Goal: Task Accomplishment & Management: Use online tool/utility

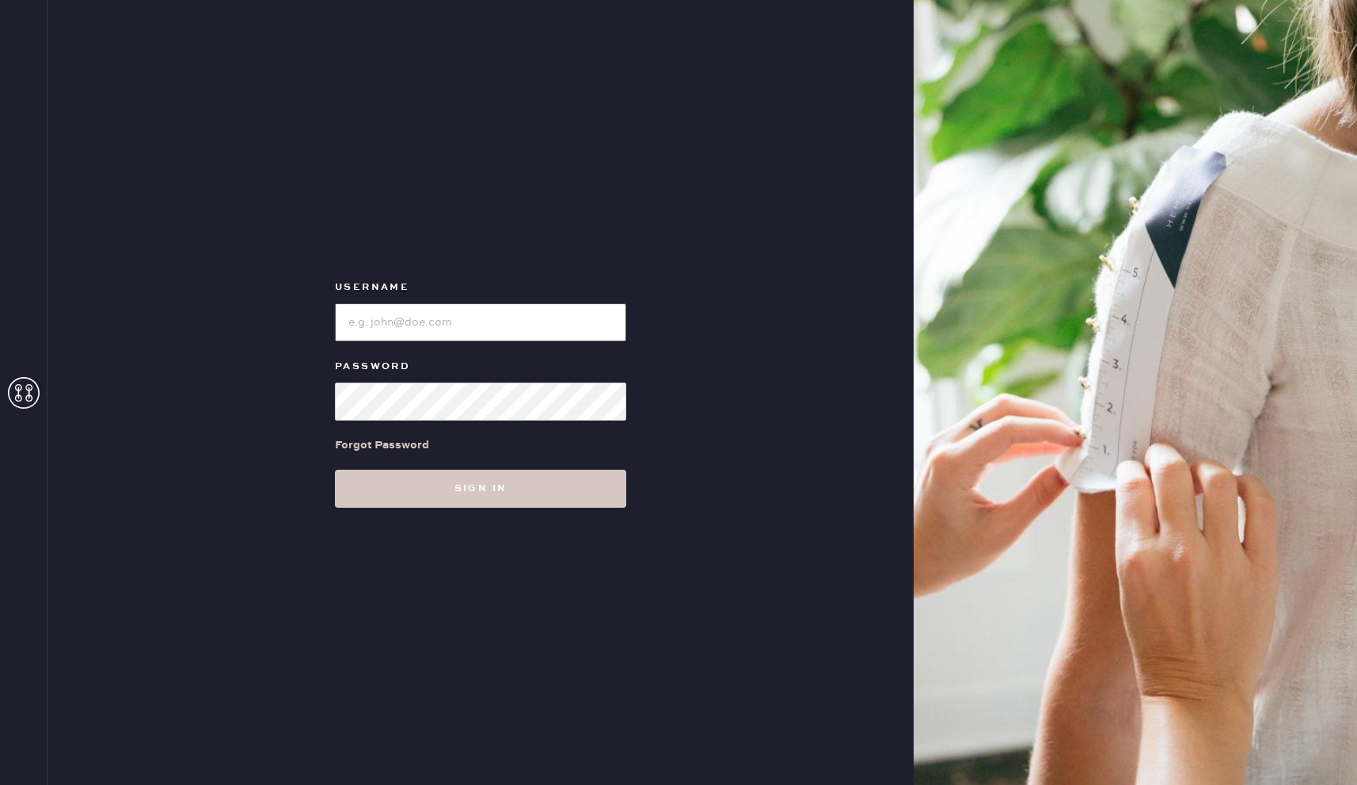
type input "reformationgeorgetown"
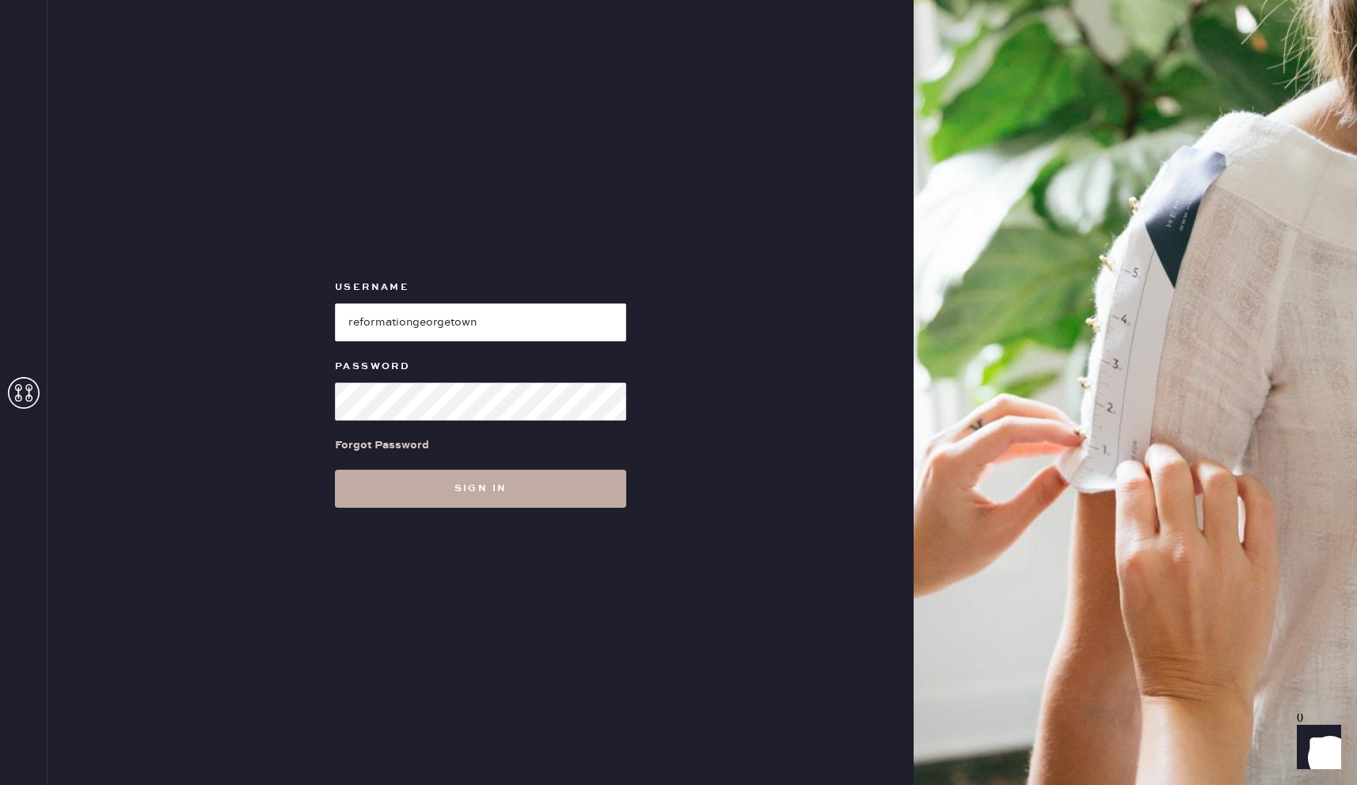
click at [395, 492] on button "Sign in" at bounding box center [480, 489] width 291 height 38
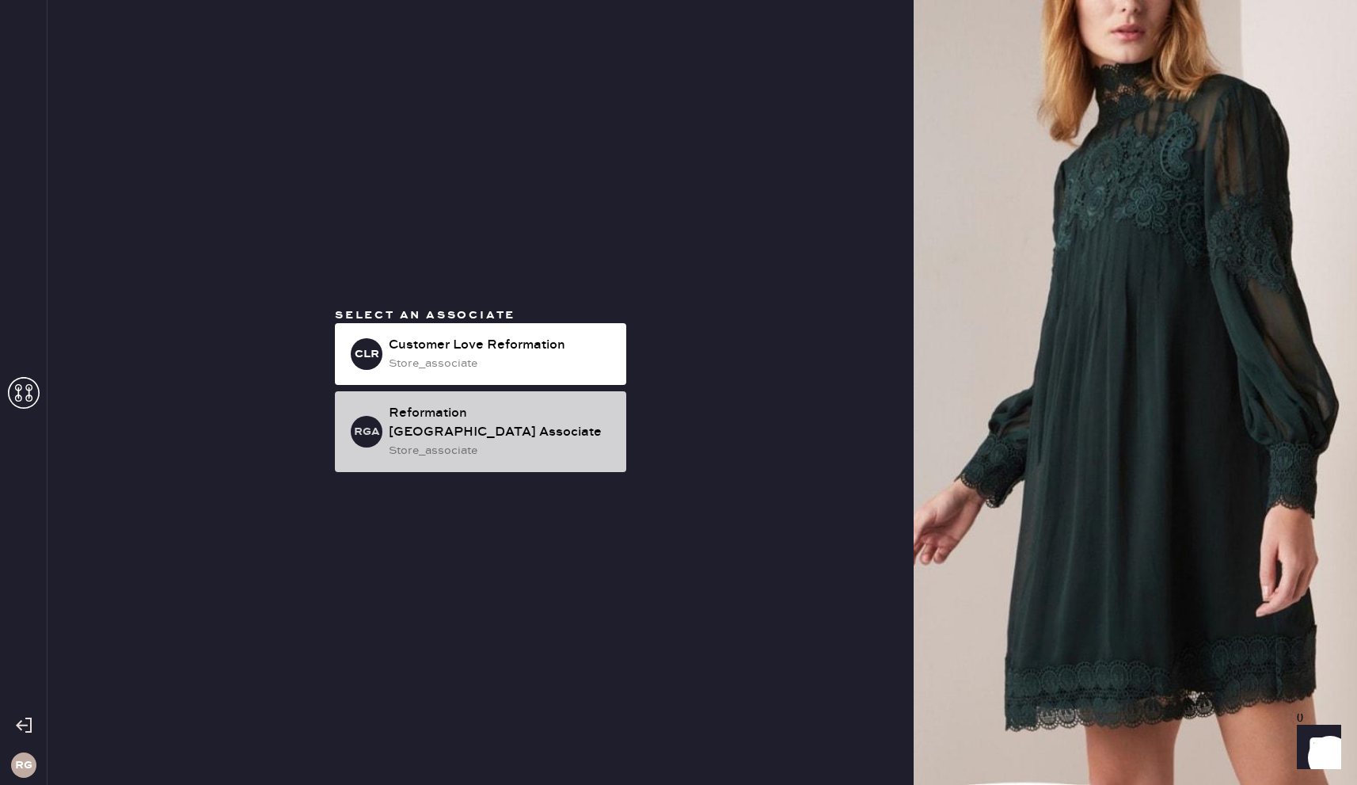
click at [519, 442] on div "store_associate" at bounding box center [501, 450] width 225 height 17
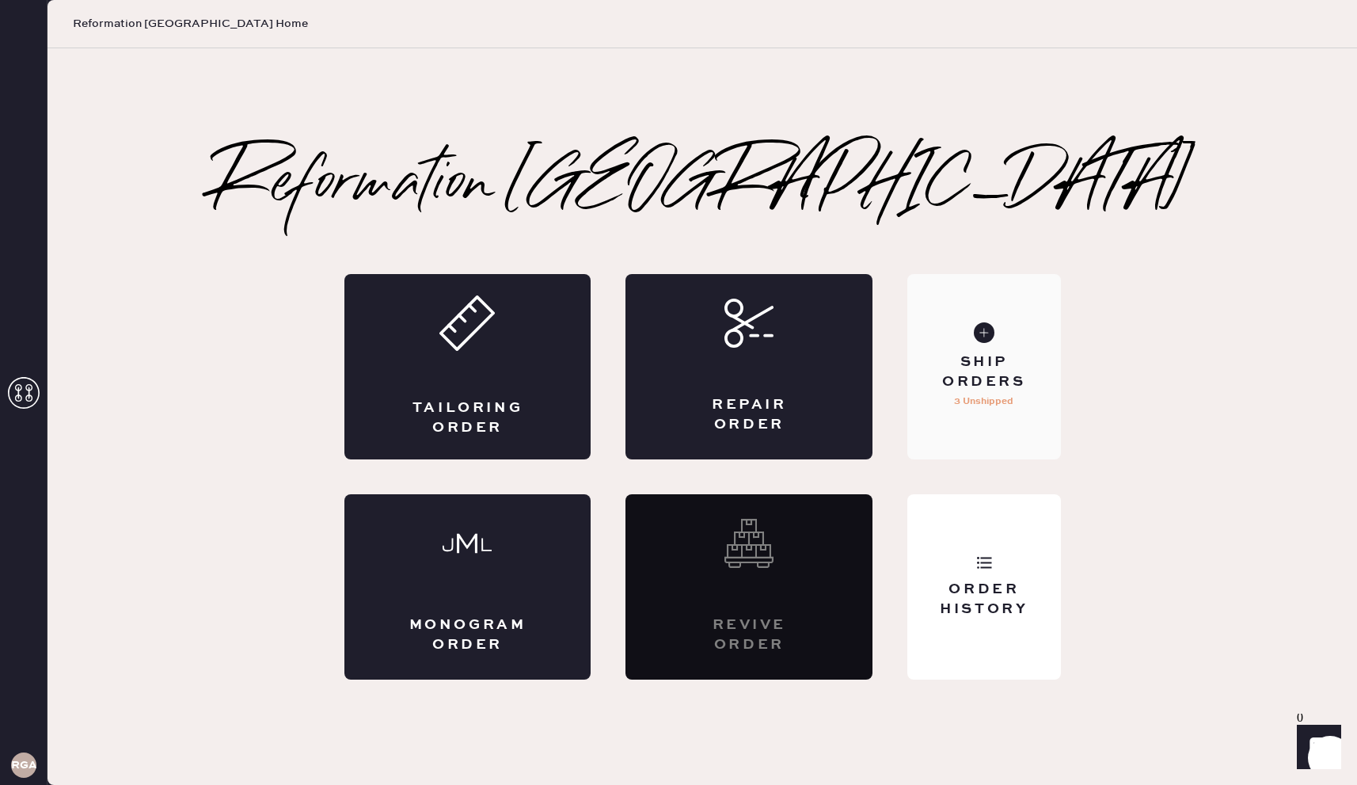
click at [1017, 356] on div "Ship Orders" at bounding box center [984, 372] width 128 height 40
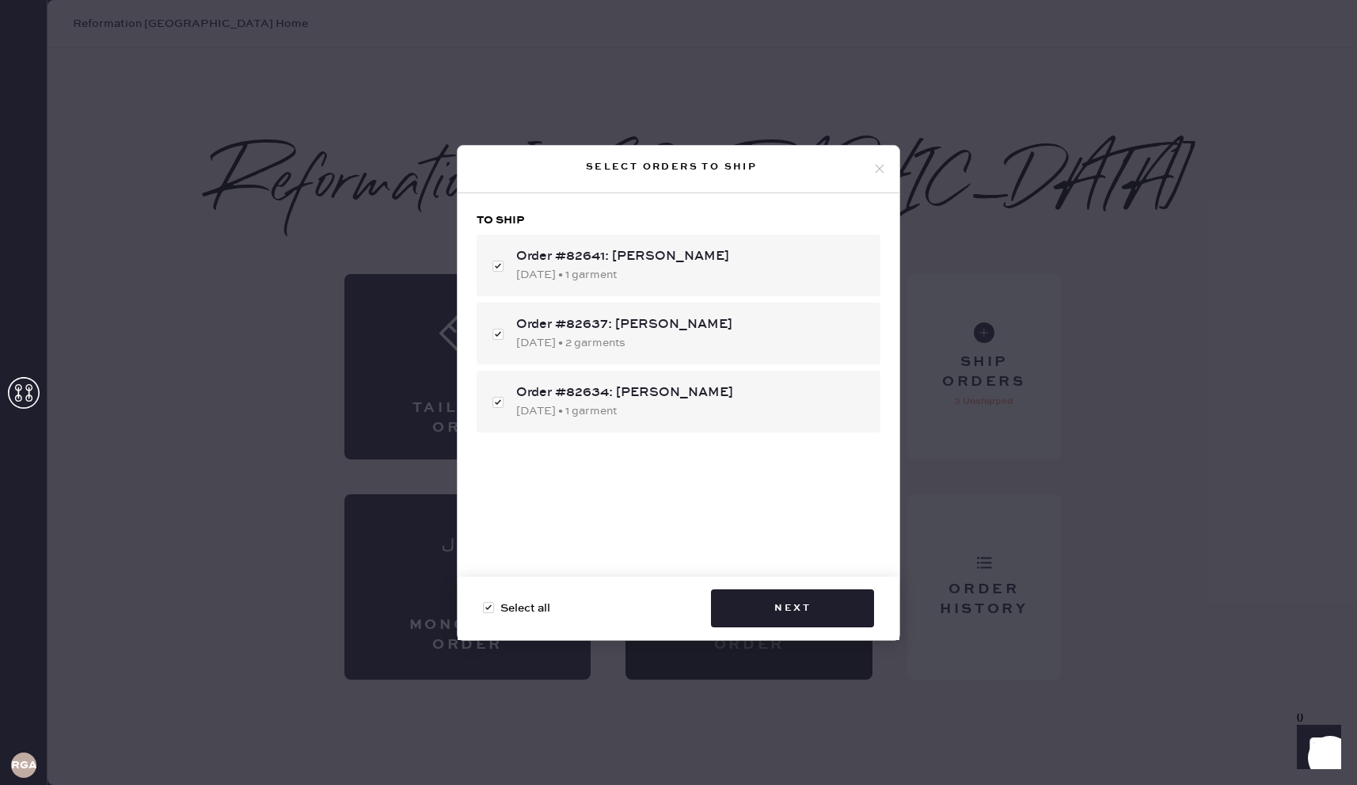
click at [885, 170] on icon at bounding box center [880, 169] width 14 height 14
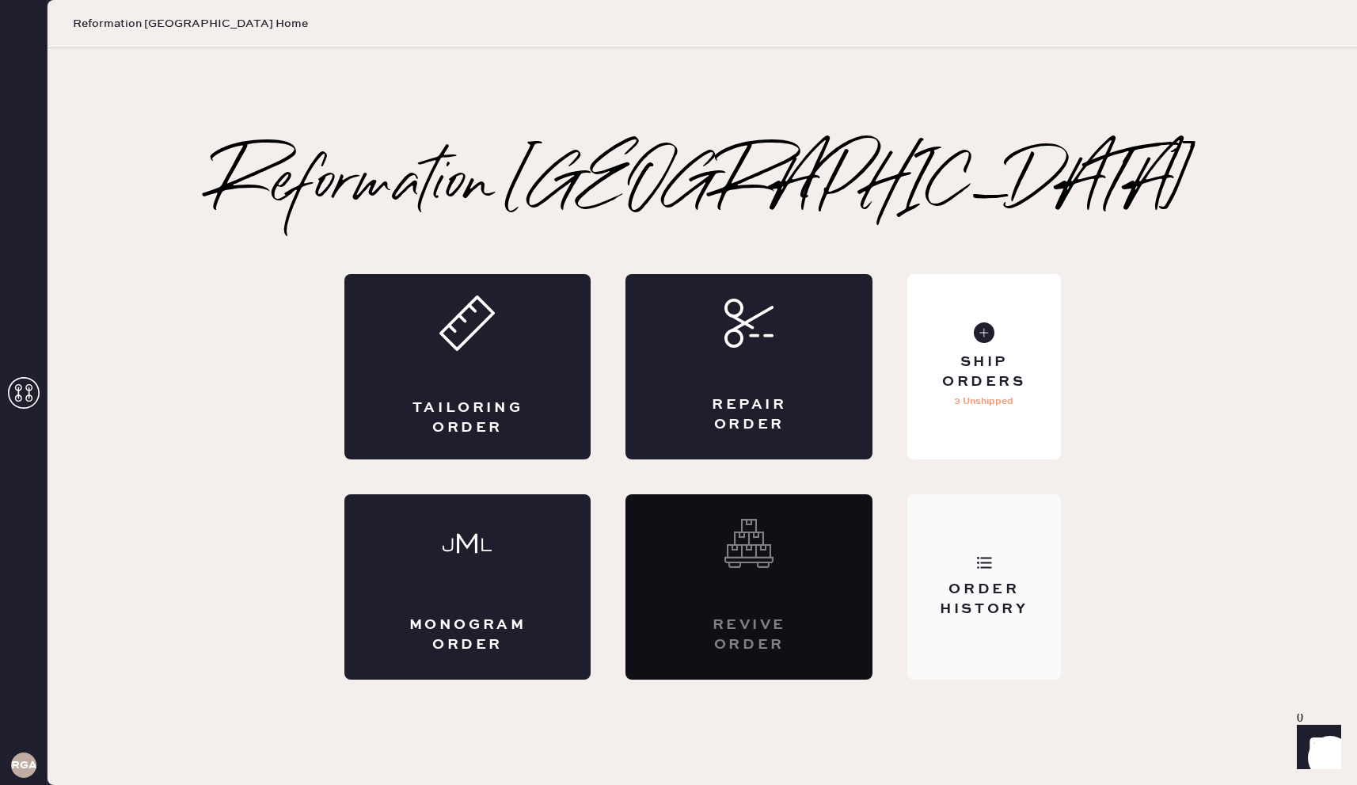
click at [949, 543] on div "Order History" at bounding box center [984, 586] width 153 height 185
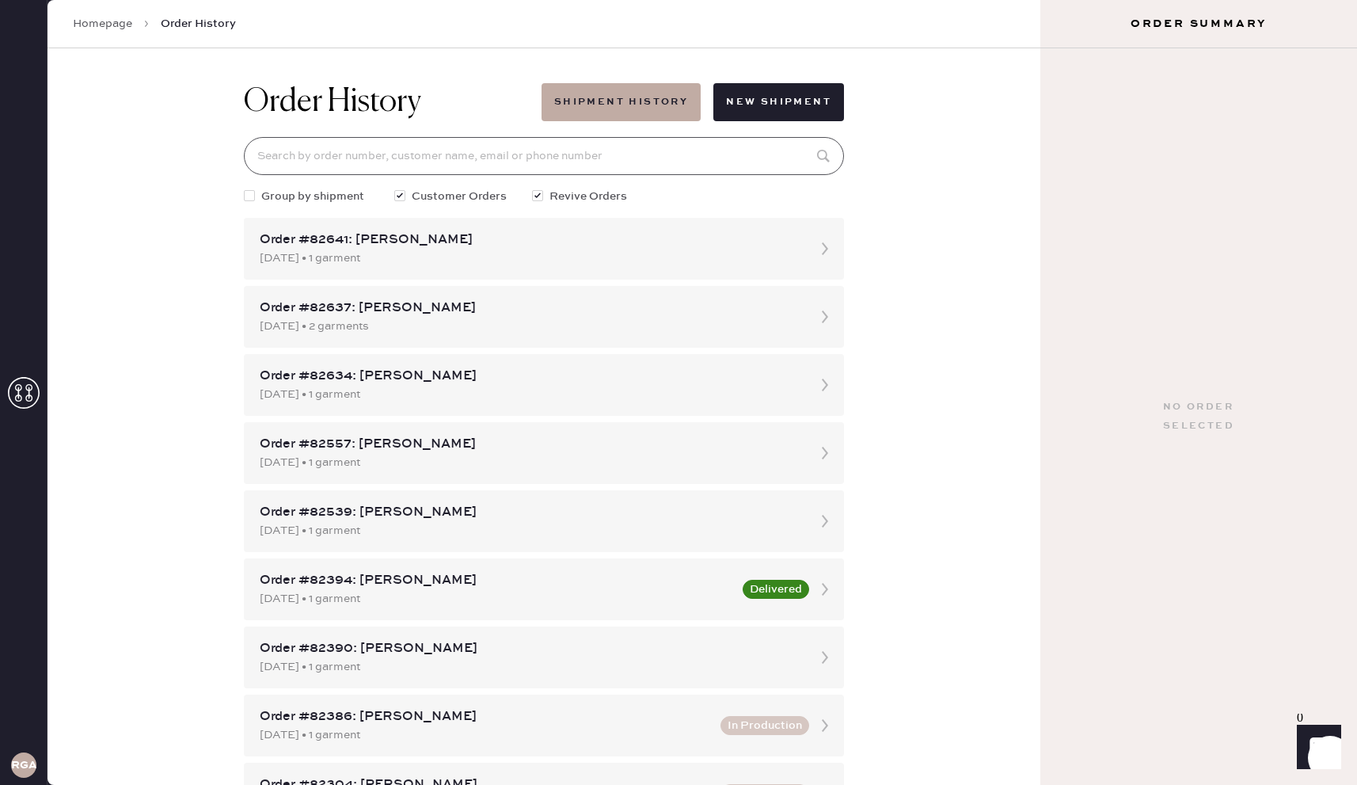
click at [630, 165] on input at bounding box center [544, 156] width 600 height 38
click at [939, 334] on div "Order History Shipment History New Shipment Group by shipment Customer Orders R…" at bounding box center [544, 416] width 993 height 737
click at [630, 233] on div "Order #82641: [PERSON_NAME]" at bounding box center [530, 239] width 540 height 19
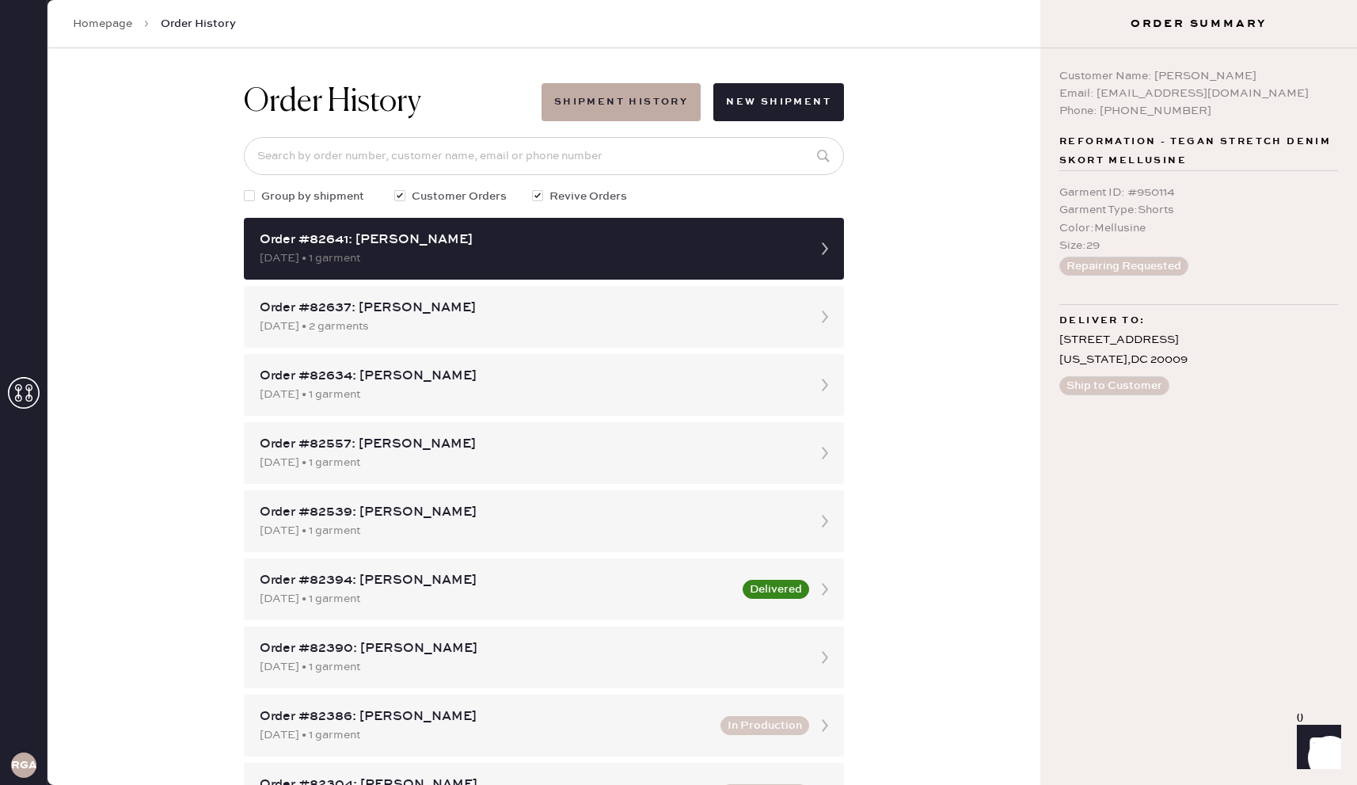
click at [114, 21] on link "Homepage" at bounding box center [102, 24] width 59 height 16
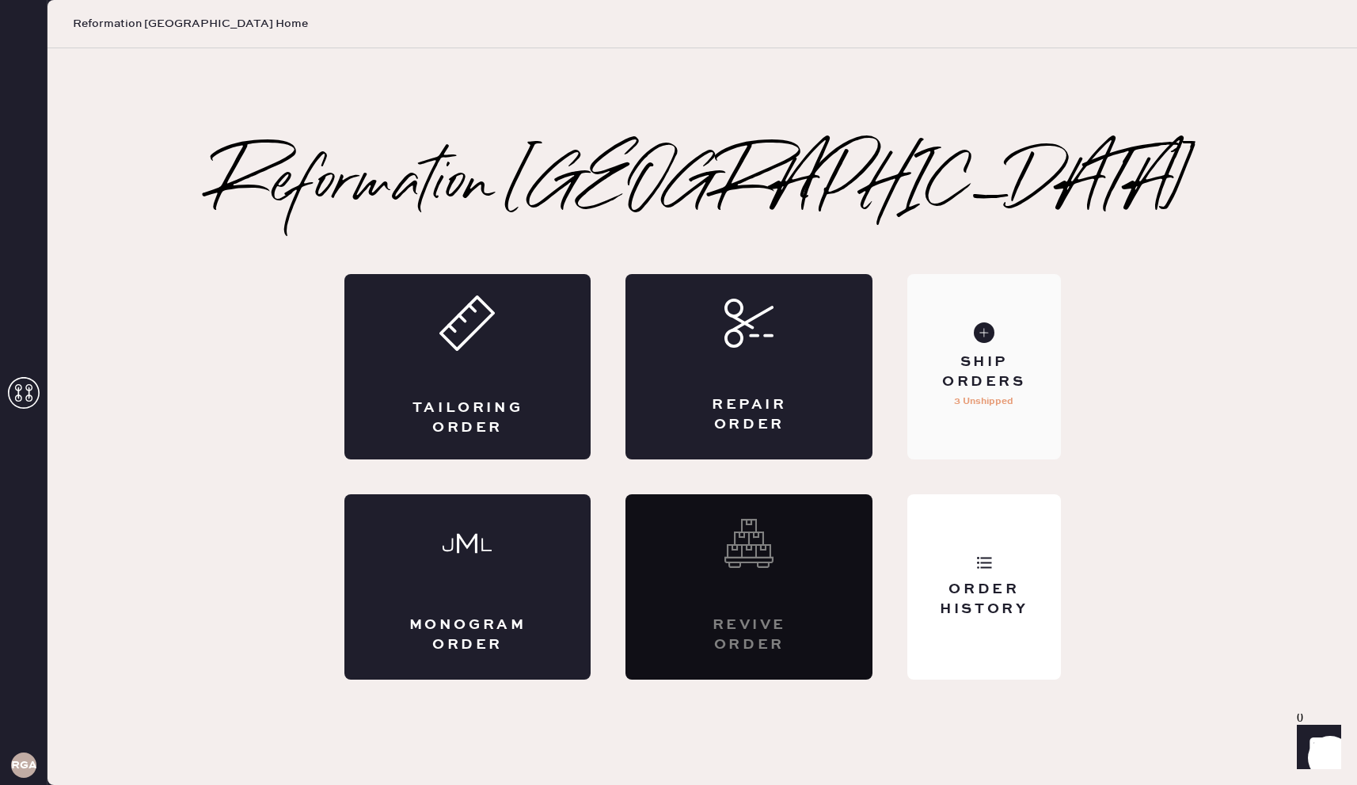
click at [972, 375] on div "Ship Orders" at bounding box center [984, 372] width 128 height 40
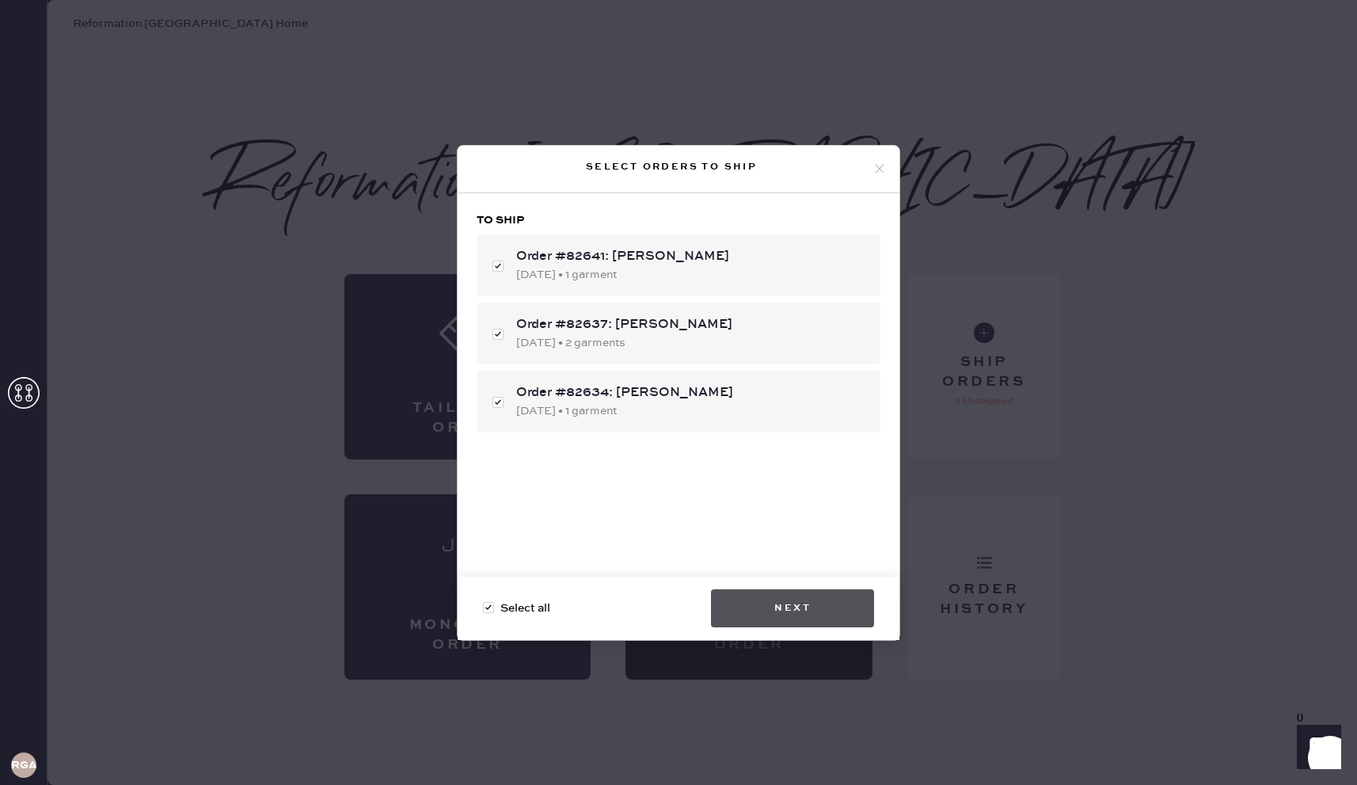
click at [840, 602] on button "Next" at bounding box center [792, 608] width 163 height 38
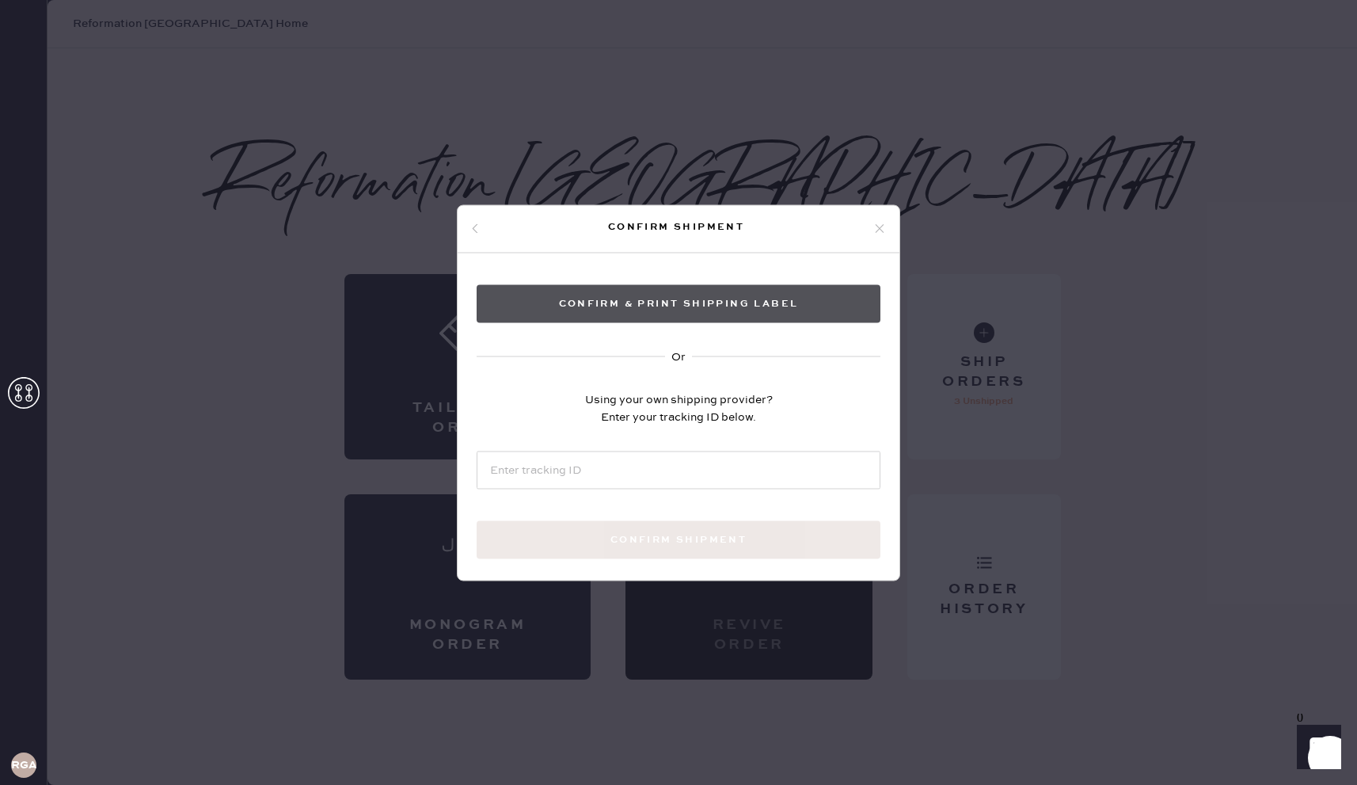
click at [755, 300] on button "Confirm & Print shipping label" at bounding box center [679, 303] width 404 height 38
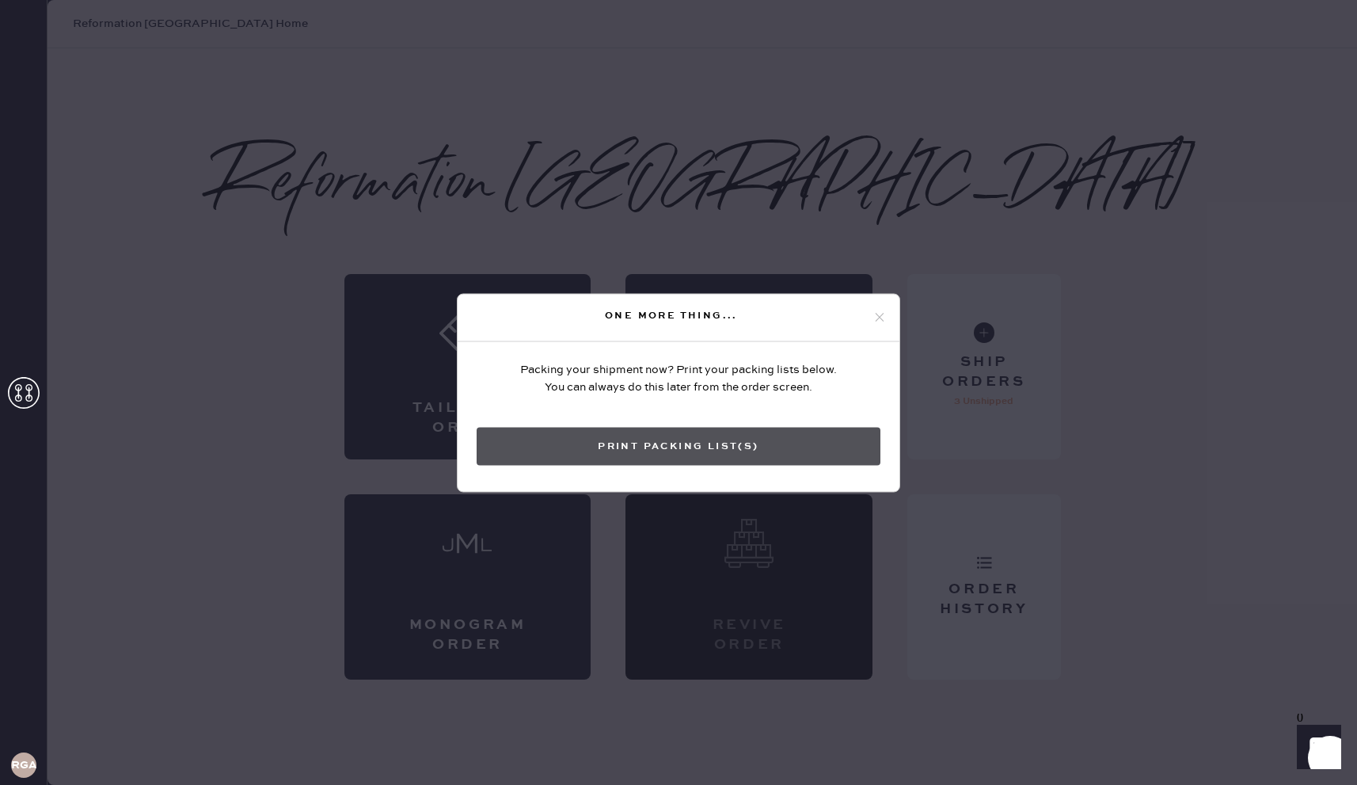
click at [682, 451] on button "Print Packing List(s)" at bounding box center [679, 446] width 404 height 38
